Goal: Task Accomplishment & Management: Complete application form

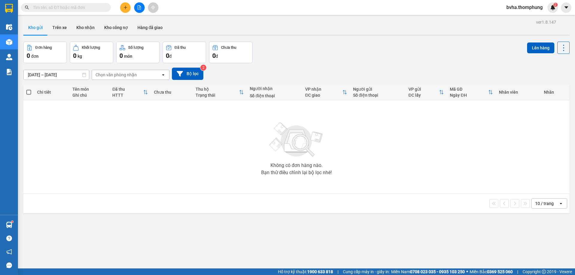
click at [124, 7] on icon "plus" at bounding box center [125, 7] width 3 height 0
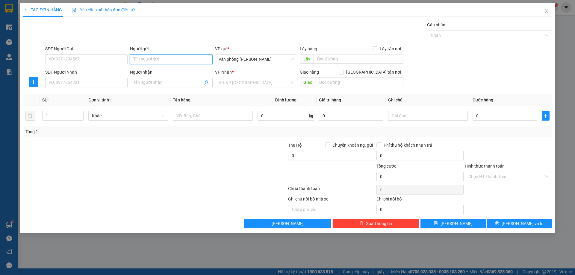
click at [152, 62] on input "Người gửi" at bounding box center [171, 60] width 82 height 10
type input "[PERSON_NAME]"
click at [150, 70] on div "[PERSON_NAME] - 0988767041" at bounding box center [171, 71] width 75 height 7
type input "0988767041"
type input "[PERSON_NAME]"
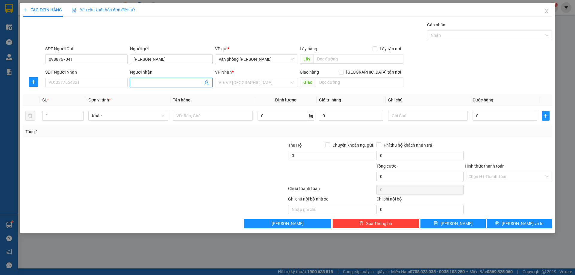
click at [143, 84] on input "Người nhận" at bounding box center [168, 82] width 69 height 7
type input "0948379170"
click at [75, 82] on input "SĐT Người Nhận" at bounding box center [86, 83] width 82 height 10
drag, startPoint x: 166, startPoint y: 82, endPoint x: 122, endPoint y: 80, distance: 43.8
click at [122, 80] on div "SĐT Người Nhận VD: 0377654321 Người nhận 0948379170 0948379170 VP Nhận * VD: VP…" at bounding box center [298, 79] width 509 height 21
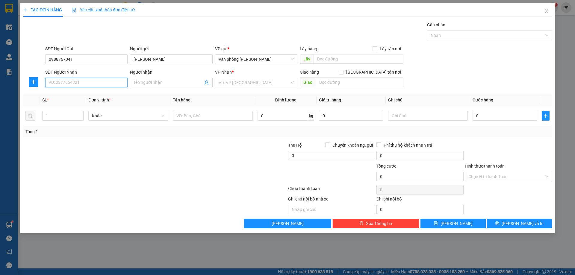
click at [76, 84] on input "SĐT Người Nhận" at bounding box center [86, 83] width 82 height 10
paste input "0948379170"
type input "0948379170"
click at [52, 95] on div "0948379170 - [GEOGRAPHIC_DATA]" at bounding box center [86, 94] width 75 height 7
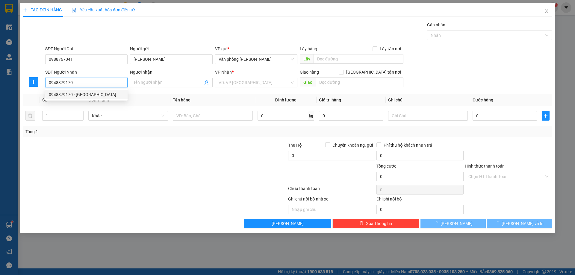
type input "bác LÂM an"
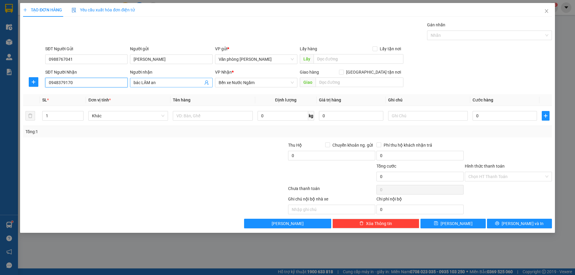
type input "0948379170"
drag, startPoint x: 150, startPoint y: 82, endPoint x: 142, endPoint y: 82, distance: 8.4
click at [142, 82] on input "bác LÂM an" at bounding box center [168, 82] width 69 height 7
type input "bác an"
click at [213, 117] on input "text" at bounding box center [213, 116] width 80 height 10
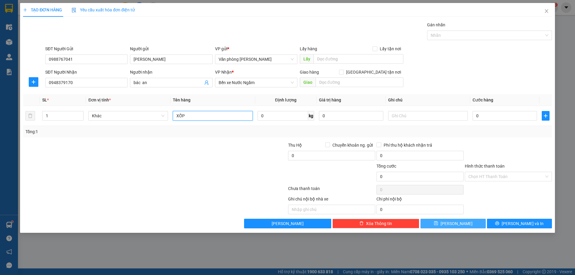
type input "XỐP"
click at [454, 227] on span "[PERSON_NAME]" at bounding box center [457, 224] width 32 height 7
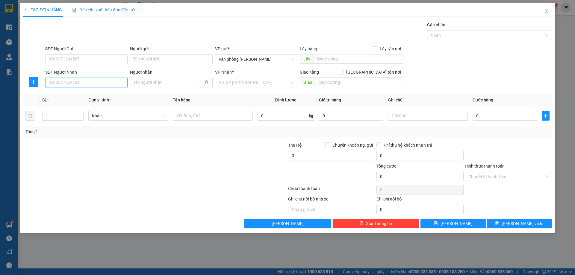
click at [69, 82] on input "SĐT Người Nhận" at bounding box center [86, 83] width 82 height 10
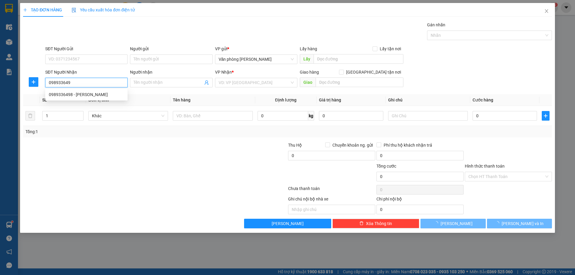
type input "0989336498"
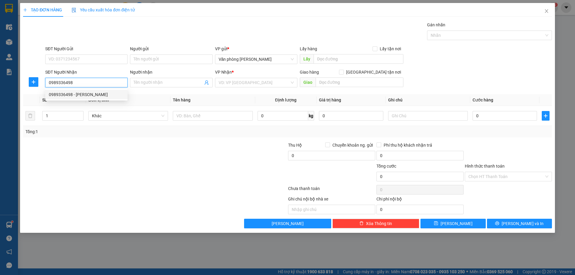
click at [78, 96] on div "0989336498 - [PERSON_NAME]" at bounding box center [86, 94] width 75 height 7
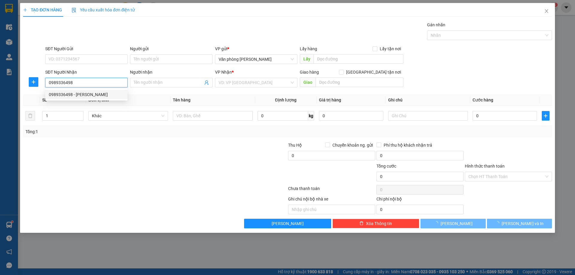
type input "[PERSON_NAME]"
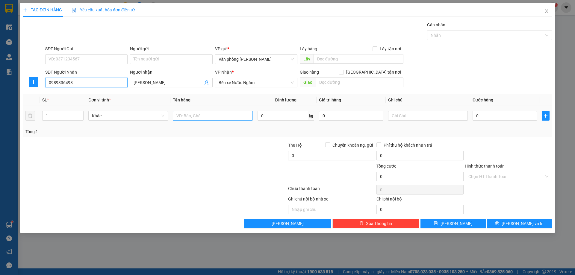
type input "0989336498"
click at [189, 119] on input "text" at bounding box center [213, 116] width 80 height 10
type input "XỐP"
click at [512, 118] on input "0" at bounding box center [505, 116] width 64 height 10
type input "3"
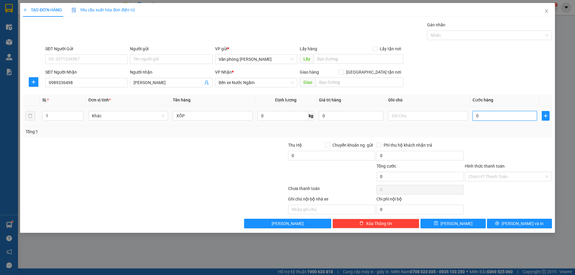
type input "3"
type input "30"
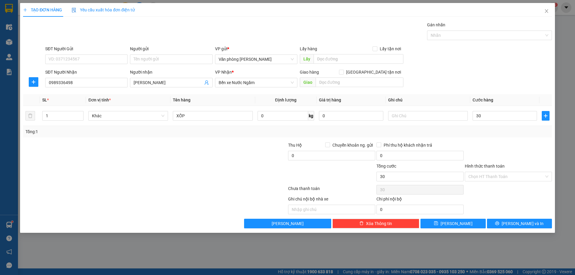
type input "30.000"
click at [523, 157] on div at bounding box center [509, 152] width 88 height 21
click at [512, 177] on input "Hình thức thanh toán" at bounding box center [507, 176] width 76 height 9
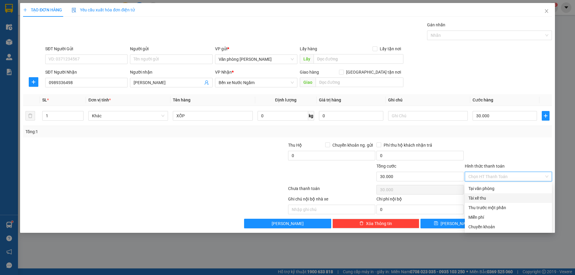
click at [480, 200] on div "Tài xế thu" at bounding box center [509, 198] width 80 height 7
type input "0"
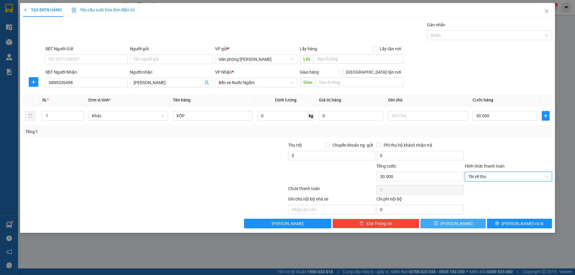
click at [438, 224] on icon "save" at bounding box center [436, 223] width 4 height 4
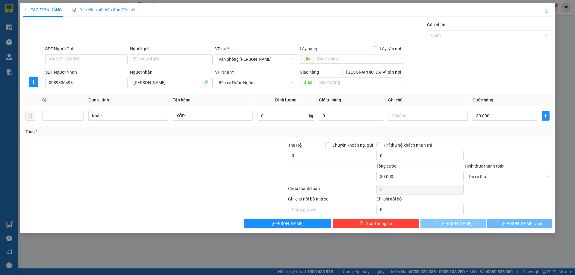
type input "0"
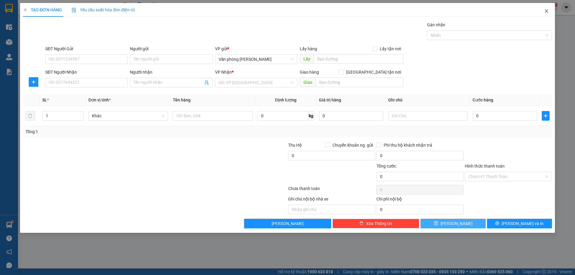
click at [545, 11] on icon "close" at bounding box center [547, 11] width 5 height 5
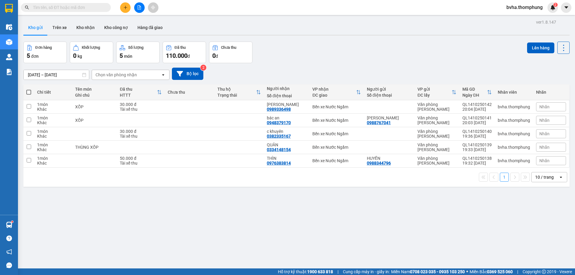
click at [28, 92] on span at bounding box center [28, 92] width 5 height 5
click at [29, 89] on input "checkbox" at bounding box center [29, 89] width 0 height 0
checkbox input "true"
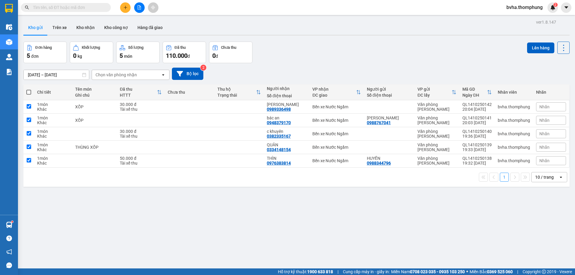
checkbox input "true"
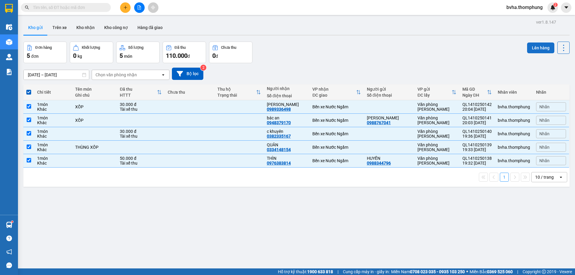
click at [538, 50] on button "Lên hàng" at bounding box center [540, 48] width 27 height 11
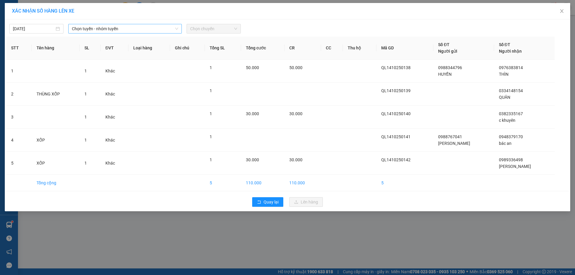
click at [135, 29] on span "Chọn tuyến - nhóm tuyến" at bounding box center [125, 28] width 106 height 9
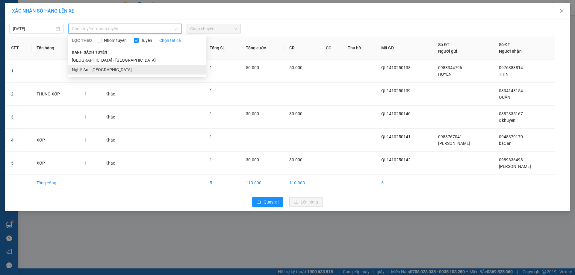
click at [112, 68] on li "Nghệ An - [GEOGRAPHIC_DATA]" at bounding box center [137, 70] width 138 height 10
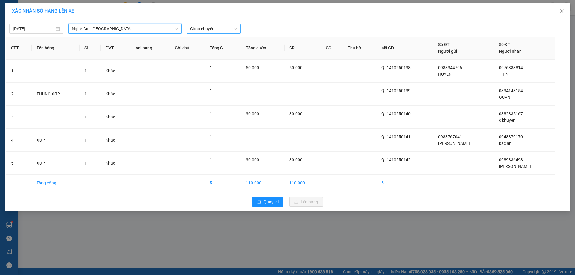
click at [209, 31] on span "Chọn chuyến" at bounding box center [213, 28] width 47 height 9
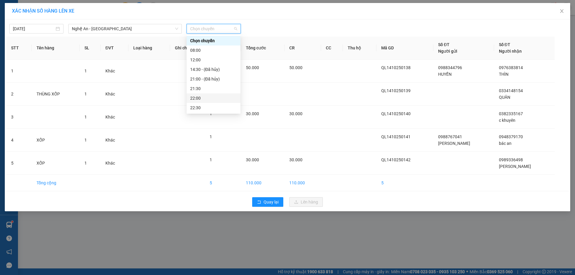
click at [197, 99] on div "22:00" at bounding box center [213, 98] width 47 height 7
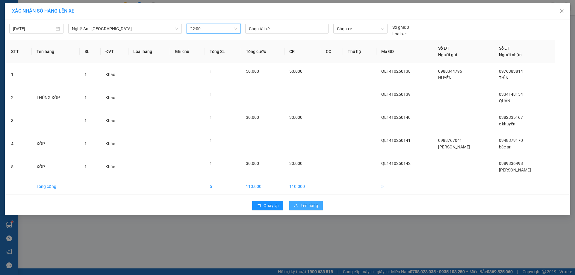
click at [307, 205] on span "Lên hàng" at bounding box center [309, 206] width 17 height 7
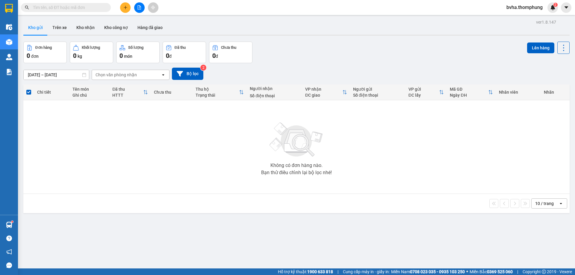
click at [140, 10] on button at bounding box center [139, 7] width 10 height 10
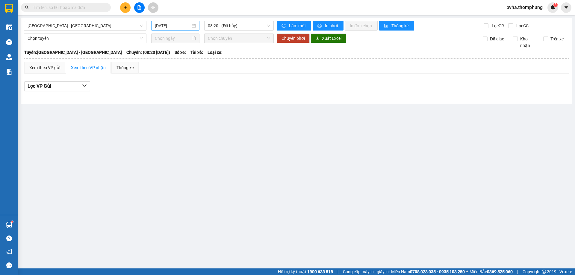
click at [172, 27] on input "[DATE]" at bounding box center [173, 25] width 36 height 7
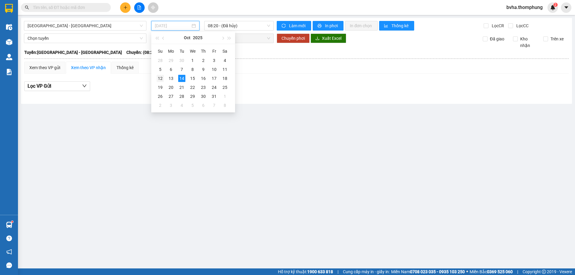
click at [159, 78] on div "12" at bounding box center [160, 78] width 7 height 7
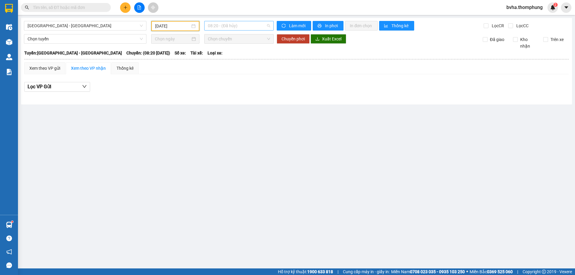
click at [251, 24] on span "08:20 - (Đã hủy)" at bounding box center [239, 25] width 62 height 9
click at [218, 73] on div "12:05 (TC)" at bounding box center [231, 76] width 47 height 7
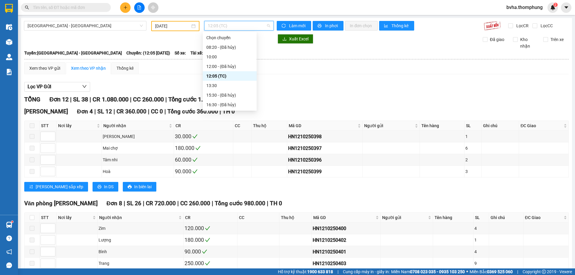
click at [225, 28] on span "12:05 (TC)" at bounding box center [239, 25] width 62 height 9
click at [228, 55] on div "10:00" at bounding box center [229, 57] width 47 height 7
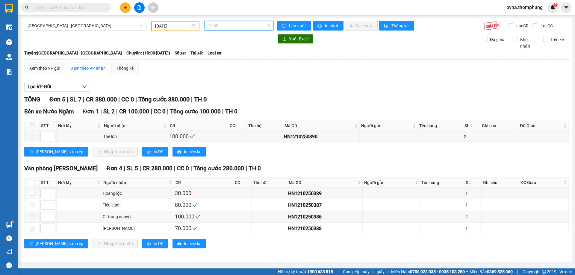
click at [233, 27] on span "10:00" at bounding box center [239, 25] width 62 height 9
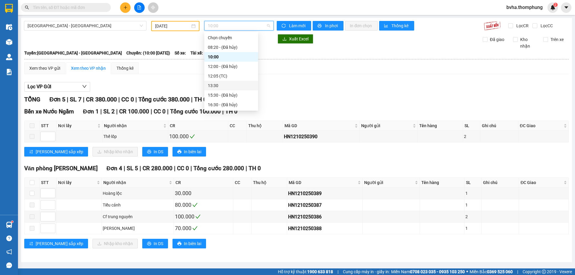
click at [227, 87] on div "13:30" at bounding box center [231, 85] width 47 height 7
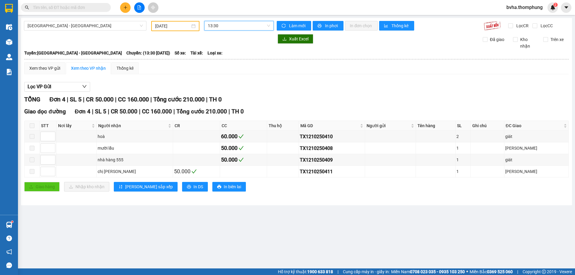
click at [239, 26] on span "13:30" at bounding box center [239, 25] width 62 height 9
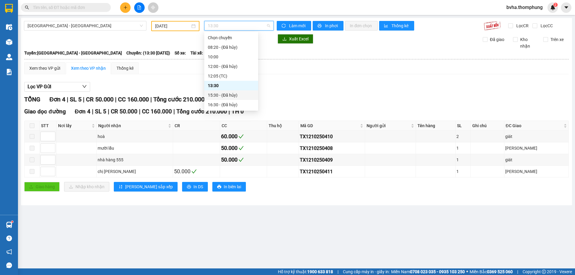
scroll to position [19, 0]
click at [218, 96] on div "18:30" at bounding box center [231, 95] width 47 height 7
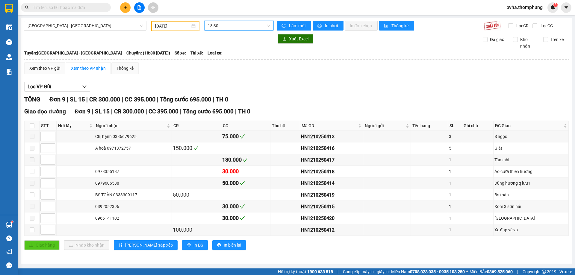
click at [176, 25] on input "[DATE]" at bounding box center [172, 26] width 35 height 7
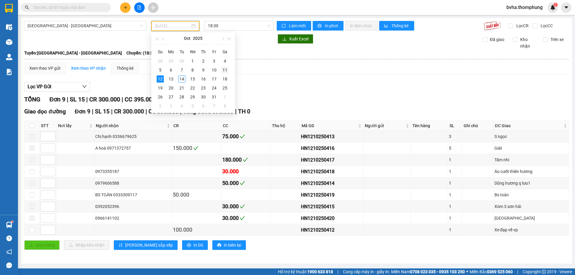
click at [225, 68] on div "11" at bounding box center [224, 70] width 7 height 7
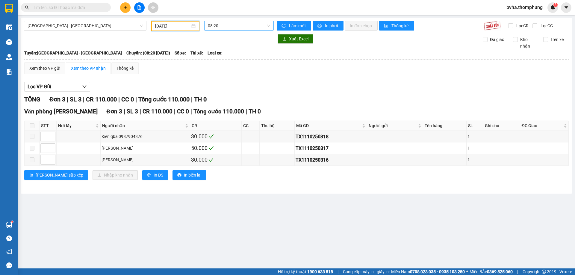
click at [241, 25] on span "08:20" at bounding box center [239, 25] width 62 height 9
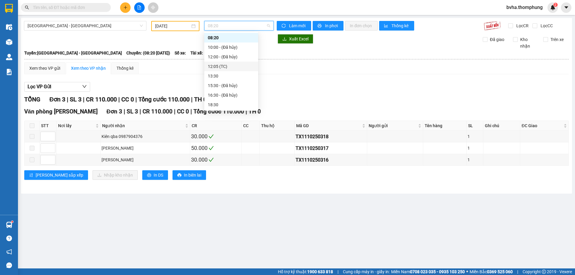
click at [220, 66] on div "12:05 (TC)" at bounding box center [231, 66] width 47 height 7
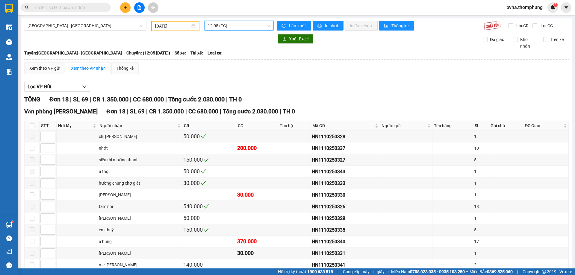
click at [235, 27] on span "12:05 (TC)" at bounding box center [239, 25] width 62 height 9
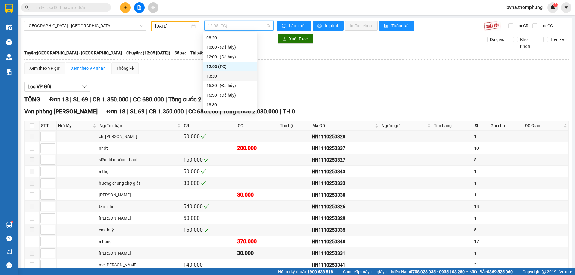
click at [228, 73] on div "13:30" at bounding box center [229, 76] width 47 height 7
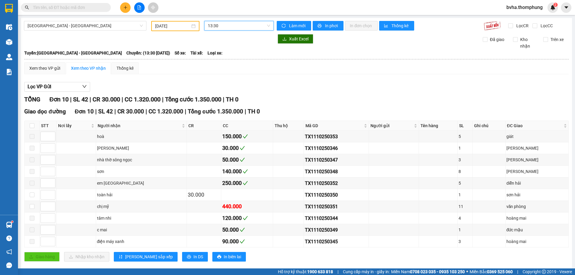
click at [178, 25] on input "[DATE]" at bounding box center [172, 26] width 35 height 7
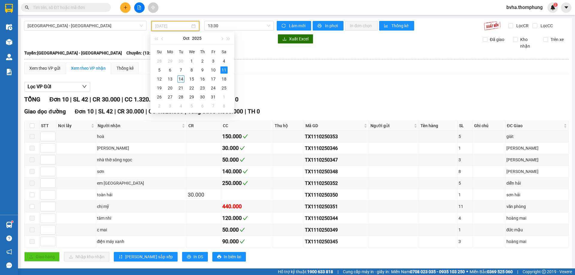
click at [181, 81] on div "14" at bounding box center [180, 79] width 7 height 7
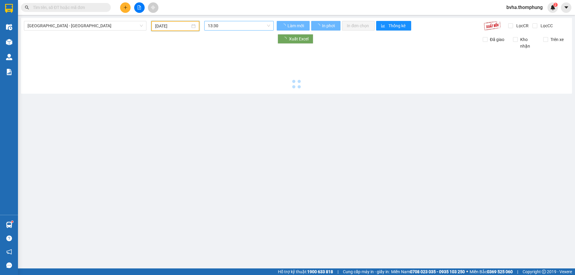
type input "[DATE]"
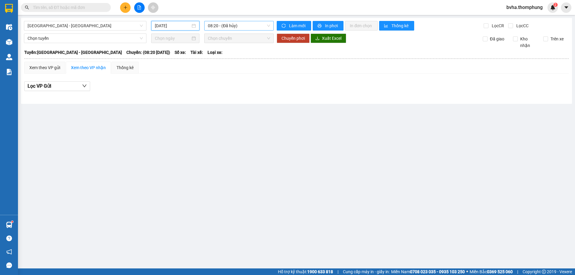
click at [250, 27] on span "08:20 - (Đã hủy)" at bounding box center [239, 25] width 62 height 9
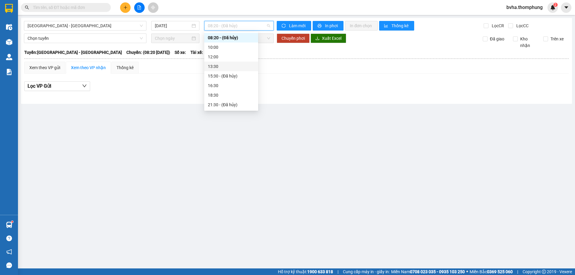
click at [231, 67] on div "13:30" at bounding box center [231, 66] width 47 height 7
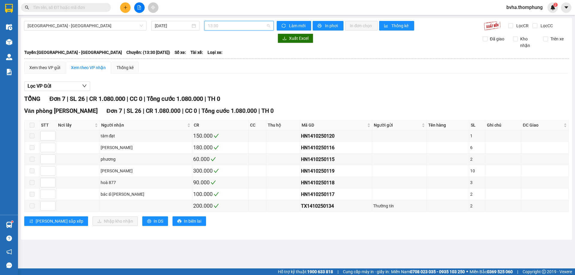
click at [235, 24] on span "13:30" at bounding box center [239, 25] width 62 height 9
click at [222, 58] on div "12:00" at bounding box center [231, 57] width 47 height 7
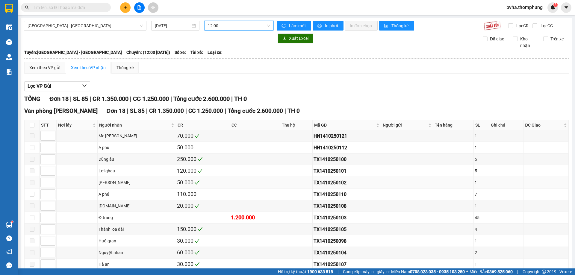
scroll to position [90, 0]
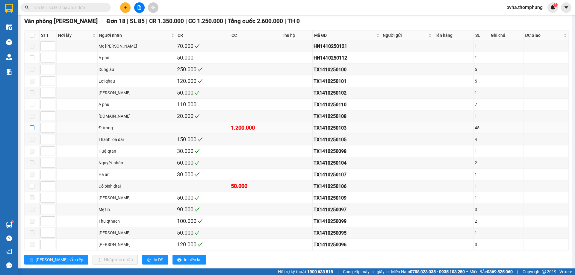
click at [33, 128] on input "checkbox" at bounding box center [32, 128] width 5 height 5
checkbox input "true"
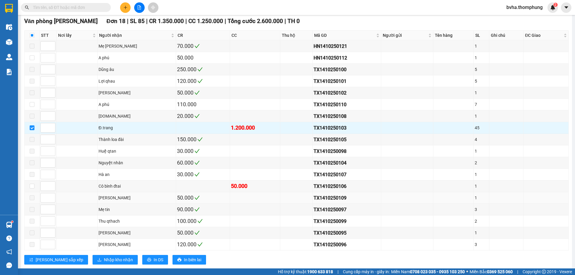
scroll to position [103, 0]
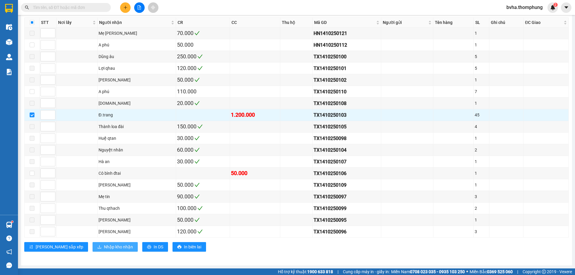
click at [104, 245] on span "Nhập kho nhận" at bounding box center [118, 247] width 29 height 7
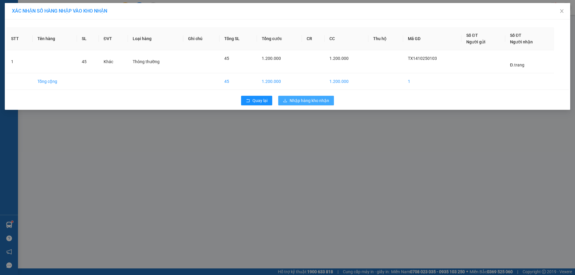
click at [304, 101] on span "Nhập hàng kho nhận" at bounding box center [310, 100] width 40 height 7
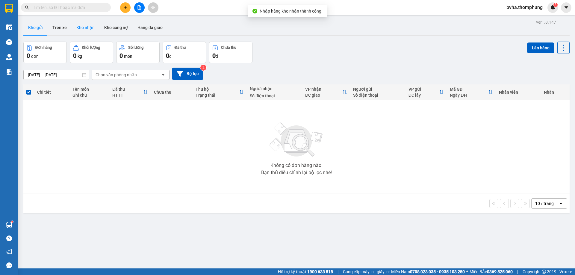
click at [84, 25] on button "Kho nhận" at bounding box center [86, 27] width 28 height 14
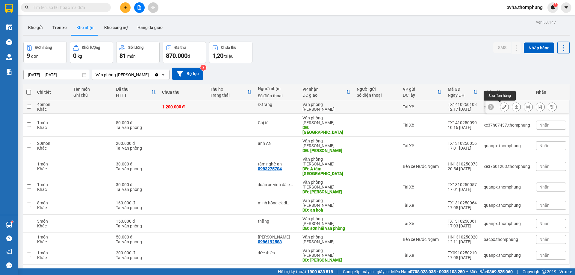
click at [503, 108] on icon at bounding box center [505, 107] width 4 height 4
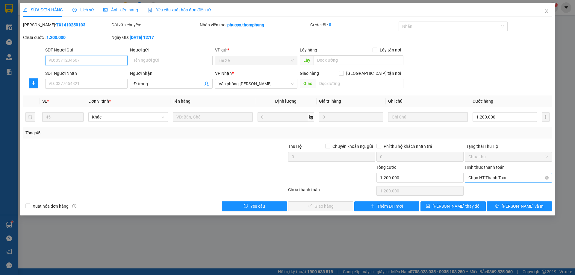
click at [504, 177] on span "Chọn HT Thanh Toán" at bounding box center [509, 178] width 80 height 9
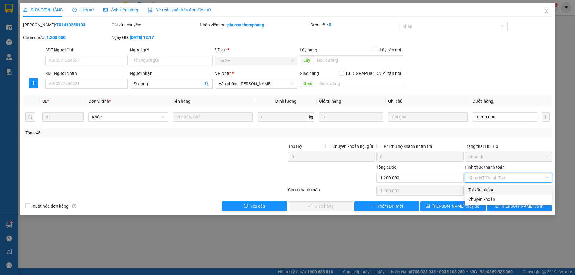
click at [492, 190] on div "Tại văn phòng" at bounding box center [509, 190] width 80 height 7
type input "0"
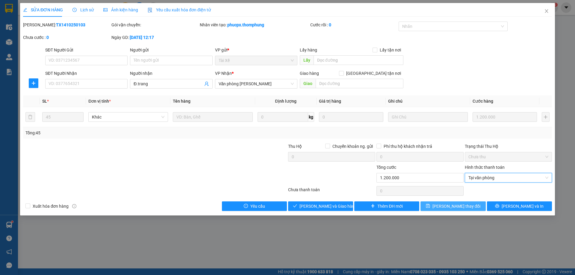
click at [452, 206] on span "[PERSON_NAME] thay đổi" at bounding box center [457, 206] width 48 height 7
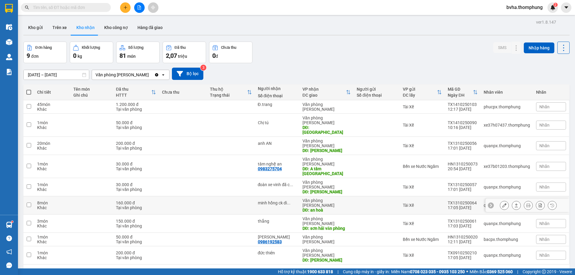
click at [293, 197] on td "minh hồng ck dì ..." at bounding box center [277, 206] width 45 height 18
checkbox input "true"
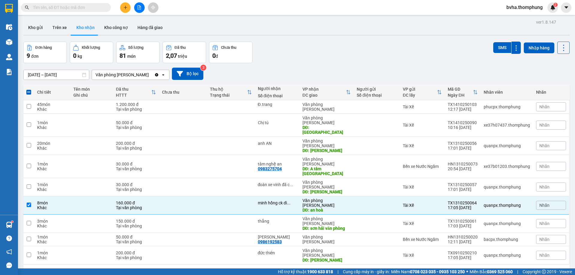
click at [327, 80] on div "[DATE] – [DATE] Press the down arrow key to interact with the calendar and sele…" at bounding box center [296, 74] width 547 height 12
click at [326, 80] on div "[DATE] – [DATE] Press the down arrow key to interact with the calendar and sele…" at bounding box center [296, 74] width 547 height 12
click at [140, 7] on icon "file-add" at bounding box center [139, 7] width 3 height 4
